Goal: Entertainment & Leisure: Browse casually

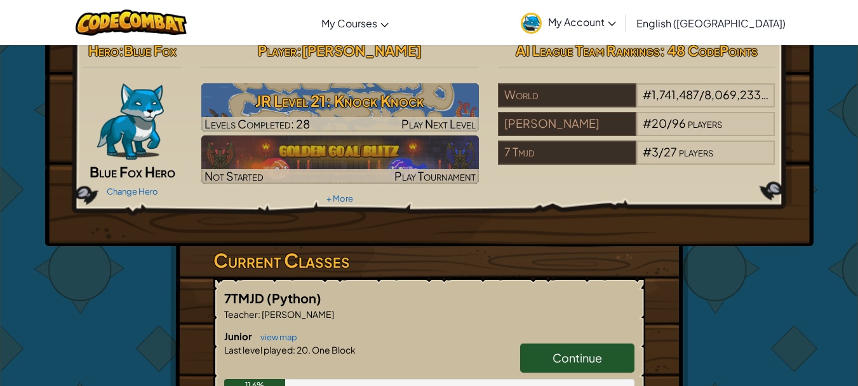
scroll to position [15, 0]
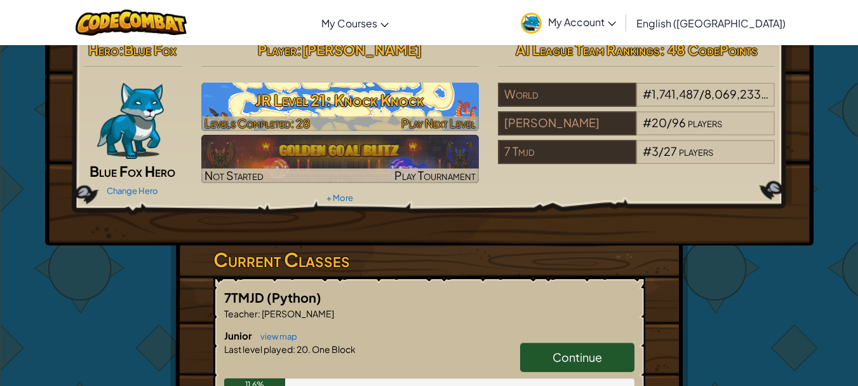
click at [445, 106] on h3 "JR Level 21: Knock Knock" at bounding box center [340, 100] width 278 height 29
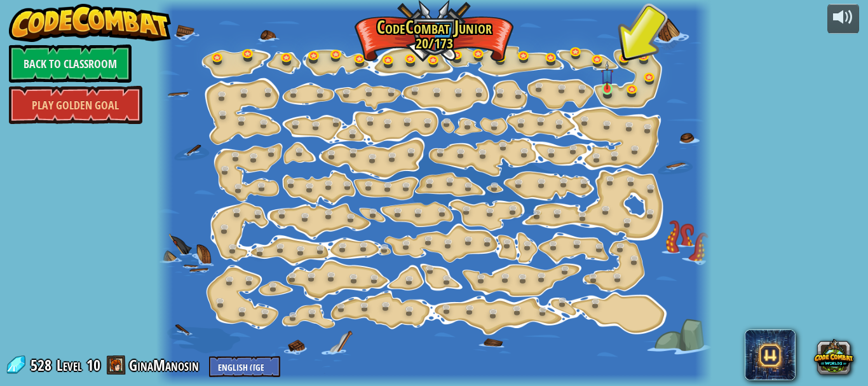
click at [605, 90] on img at bounding box center [607, 75] width 13 height 29
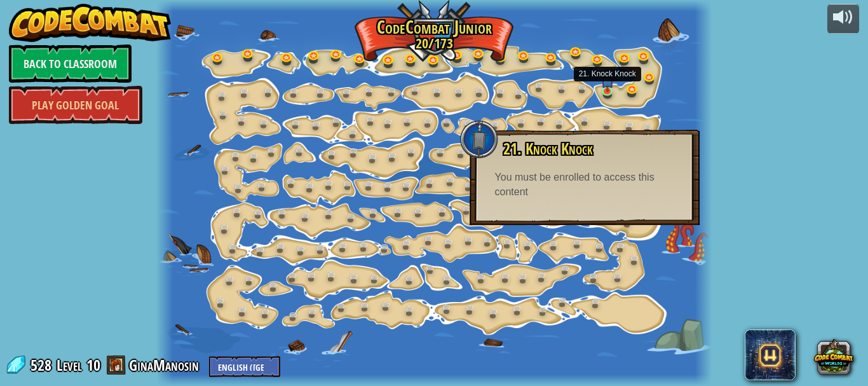
click at [621, 208] on div "21. Knock Knock You can hit crates to break them open. You must be enrolled to …" at bounding box center [584, 177] width 230 height 95
click at [738, 131] on div "powered by Back to Classroom Play Golden Goal 15. Step Change Change step argum…" at bounding box center [434, 193] width 868 height 386
click at [795, 212] on div "powered by Back to Classroom Play Golden Goal 15. Step Change Change step argum…" at bounding box center [434, 193] width 868 height 386
click at [806, 219] on div "powered by Back to Classroom Play Golden Goal 15. Step Change Change step argum…" at bounding box center [434, 193] width 868 height 386
click at [132, 154] on div "powered by Back to Classroom Play Golden Goal 15. Step Change Change step argum…" at bounding box center [434, 193] width 868 height 386
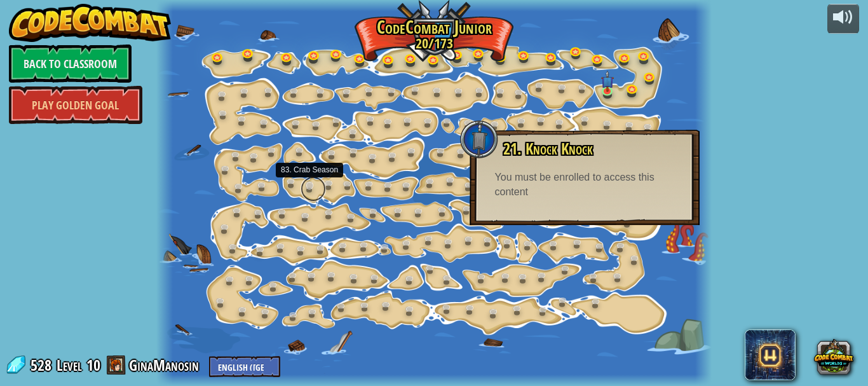
click at [322, 187] on link at bounding box center [312, 188] width 25 height 25
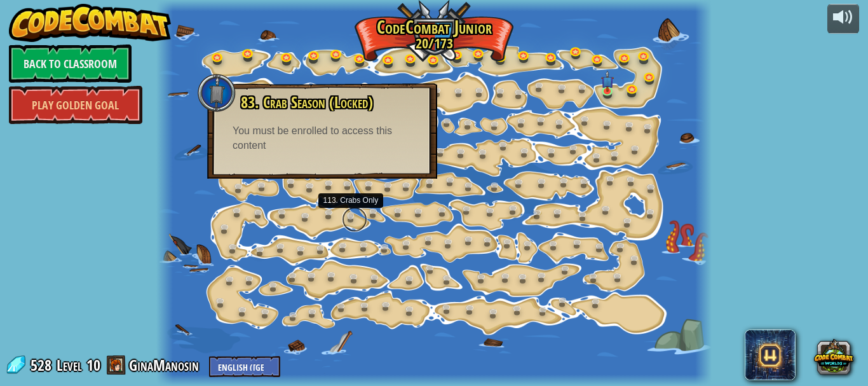
click at [360, 215] on link at bounding box center [354, 218] width 25 height 25
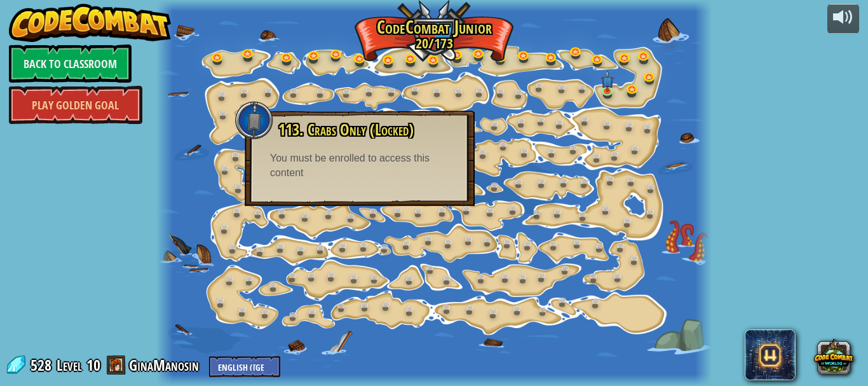
click at [23, 179] on div "powered by Back to Classroom Play Golden Goal 15. Step Change Change step argum…" at bounding box center [434, 193] width 868 height 386
